Goal: Navigation & Orientation: Find specific page/section

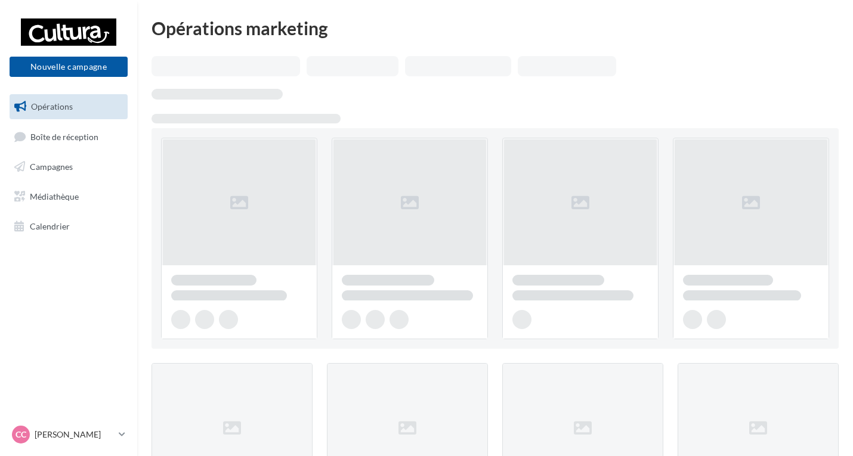
click at [54, 192] on span "Médiathèque" at bounding box center [54, 197] width 49 height 10
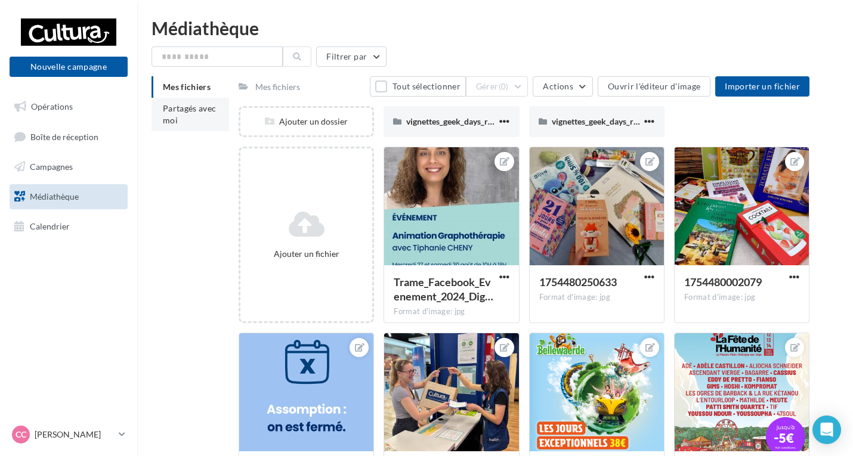
click at [214, 113] on li "Partagés avec moi" at bounding box center [191, 114] width 78 height 33
